Goal: Complete application form: Complete application form

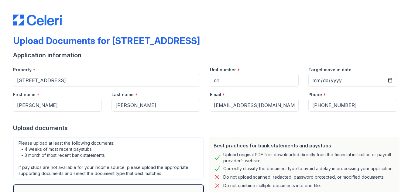
select select "offer_letter"
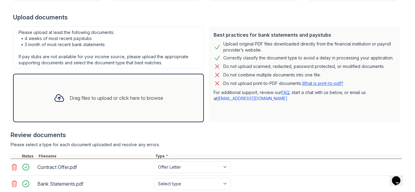
scroll to position [153, 0]
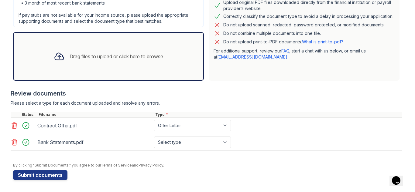
click at [66, 56] on div "Drag files to upload or click here to browse" at bounding box center [108, 56] width 119 height 21
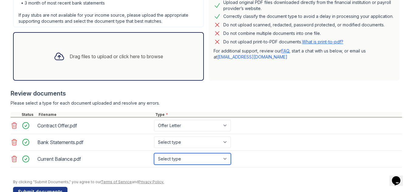
click at [194, 157] on select "Select type Paystub Bank Statement Offer Letter Tax Documents Benefit Award Let…" at bounding box center [192, 159] width 77 height 12
select select "bank_statement"
click at [154, 153] on select "Select type Paystub Bank Statement Offer Letter Tax Documents Benefit Award Let…" at bounding box center [192, 159] width 77 height 12
click at [318, 101] on div "Please select a type for each document uploaded and resolve any errors." at bounding box center [206, 103] width 391 height 6
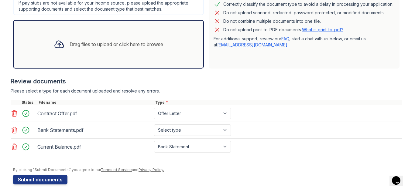
scroll to position [169, 0]
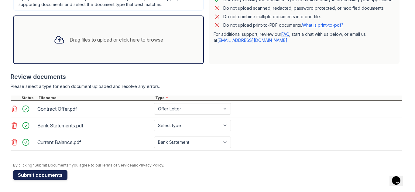
click at [49, 175] on button "Submit documents" at bounding box center [40, 175] width 54 height 10
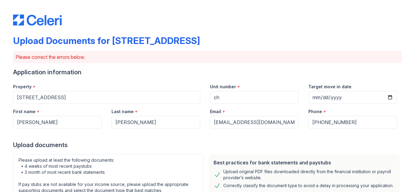
click at [213, 148] on div "Upload documents" at bounding box center [207, 145] width 389 height 9
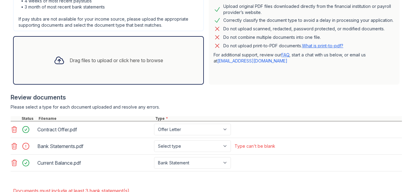
scroll to position [182, 0]
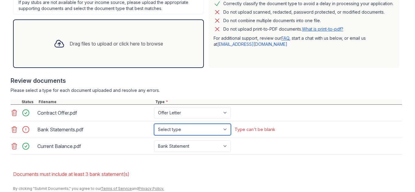
click at [224, 129] on select "Select type Paystub Bank Statement Offer Letter Tax Documents Benefit Award Let…" at bounding box center [192, 130] width 77 height 12
select select "bank_statement"
click at [154, 124] on select "Select type Paystub Bank Statement Offer Letter Tax Documents Benefit Award Let…" at bounding box center [192, 130] width 77 height 12
click at [205, 178] on li "Documents must include at least 3 bank statement(s)" at bounding box center [207, 174] width 389 height 12
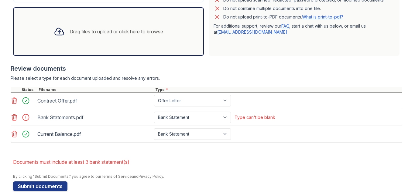
scroll to position [206, 0]
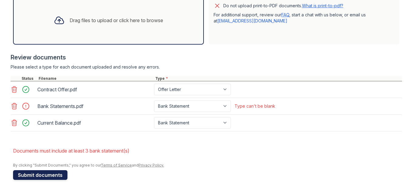
click at [57, 179] on button "Submit documents" at bounding box center [40, 175] width 54 height 10
click at [12, 107] on icon at bounding box center [14, 106] width 5 height 6
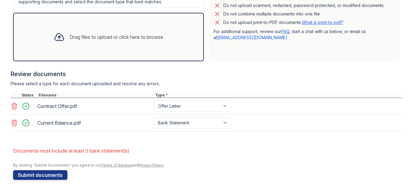
click at [13, 126] on icon at bounding box center [14, 122] width 7 height 7
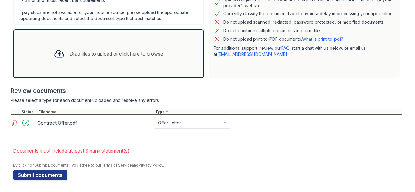
scroll to position [172, 0]
click at [83, 67] on div "Drag files to upload or click here to browse" at bounding box center [108, 53] width 191 height 49
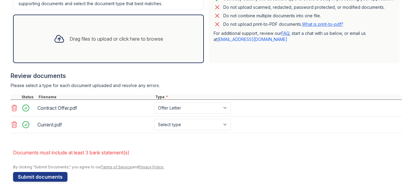
scroll to position [189, 0]
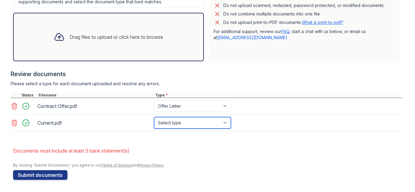
click at [191, 121] on select "Select type Paystub Bank Statement Offer Letter Tax Documents Benefit Award Let…" at bounding box center [192, 123] width 77 height 12
select select "bank_statement"
click at [154, 117] on select "Select type Paystub Bank Statement Offer Letter Tax Documents Benefit Award Let…" at bounding box center [192, 123] width 77 height 12
click at [69, 50] on div "Drag files to upload or click here to browse" at bounding box center [108, 37] width 191 height 49
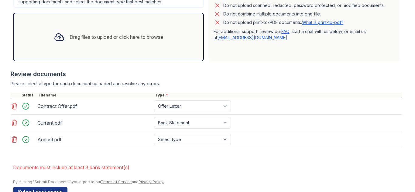
click at [115, 37] on div "Drag files to upload or click here to browse" at bounding box center [117, 36] width 94 height 7
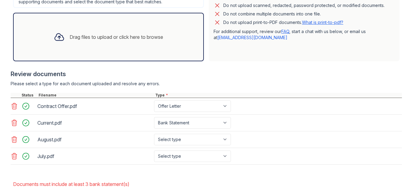
click at [125, 48] on div "Drag files to upload or click here to browse" at bounding box center [108, 37] width 191 height 49
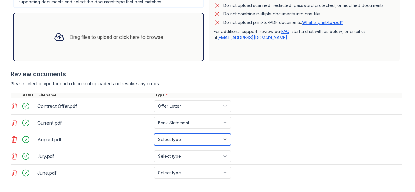
click at [187, 142] on select "Select type Paystub Bank Statement Offer Letter Tax Documents Benefit Award Let…" at bounding box center [192, 140] width 77 height 12
select select "bank_statement"
click at [154, 134] on select "Select type Paystub Bank Statement Offer Letter Tax Documents Benefit Award Let…" at bounding box center [192, 140] width 77 height 12
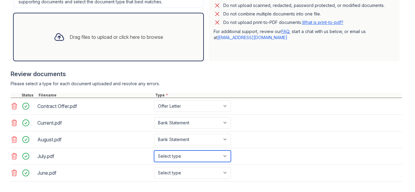
click at [193, 155] on select "Select type Paystub Bank Statement Offer Letter Tax Documents Benefit Award Let…" at bounding box center [192, 157] width 77 height 12
select select "bank_statement"
click at [154, 151] on select "Select type Paystub Bank Statement Offer Letter Tax Documents Benefit Award Let…" at bounding box center [192, 157] width 77 height 12
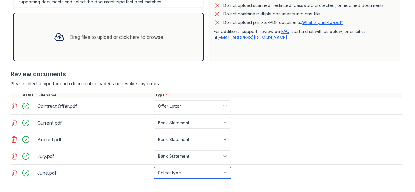
click at [194, 177] on select "Select type Paystub Bank Statement Offer Letter Tax Documents Benefit Award Let…" at bounding box center [192, 173] width 77 height 12
select select "bank_statement"
click at [154, 167] on select "Select type Paystub Bank Statement Offer Letter Tax Documents Benefit Award Let…" at bounding box center [192, 173] width 77 height 12
click at [258, 71] on div "Review documents" at bounding box center [206, 74] width 391 height 9
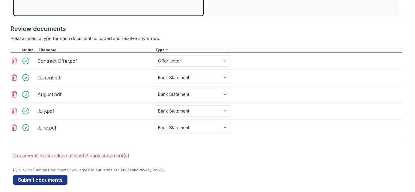
scroll to position [239, 0]
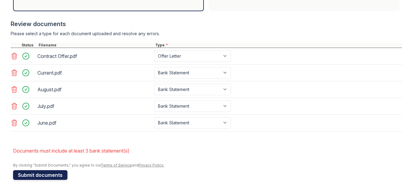
click at [62, 178] on button "Submit documents" at bounding box center [40, 175] width 54 height 10
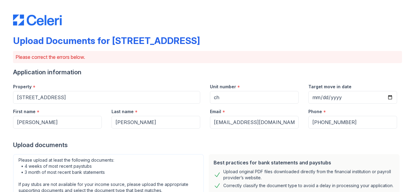
click at [112, 156] on div "Please upload at least the following documents: • 4 weeks of most recent paystu…" at bounding box center [108, 175] width 191 height 43
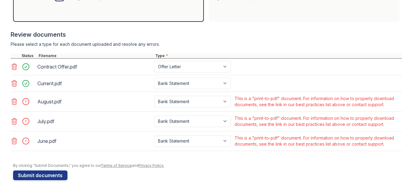
scroll to position [229, 0]
